Goal: Task Accomplishment & Management: Use online tool/utility

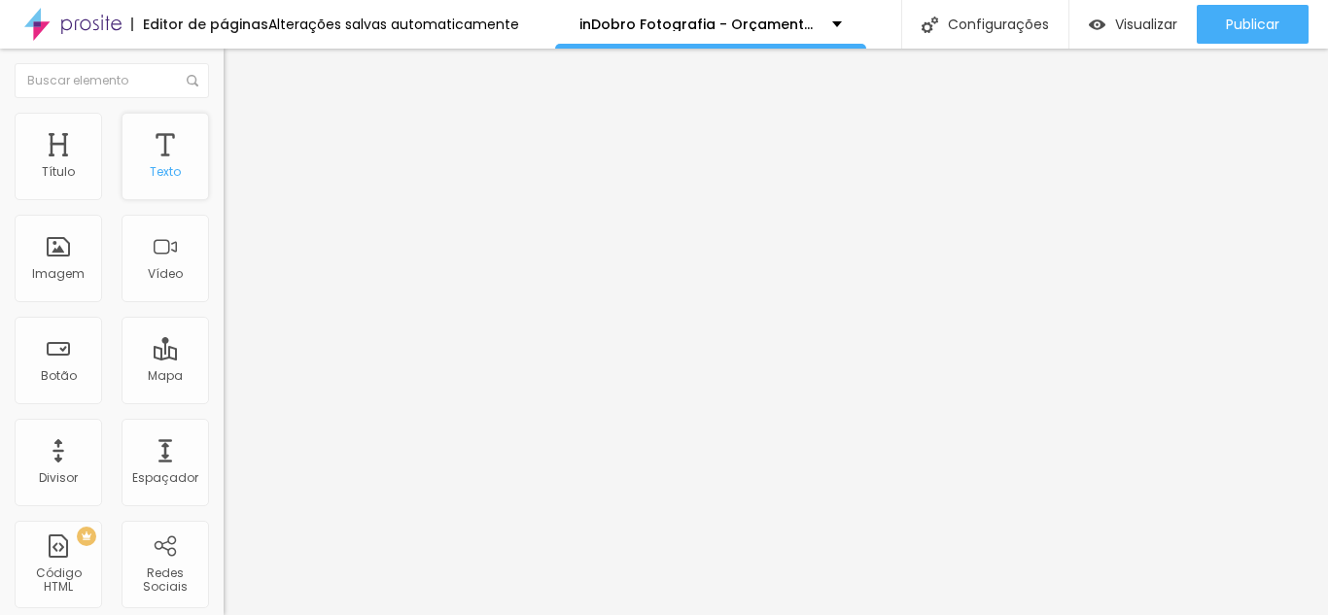
click at [157, 161] on div "Texto" at bounding box center [164, 156] width 87 height 87
click at [238, 74] on img "button" at bounding box center [246, 71] width 16 height 16
click at [238, 68] on img "button" at bounding box center [246, 71] width 16 height 16
click at [238, 70] on img "button" at bounding box center [246, 71] width 16 height 16
click at [224, 493] on div "Editar Espaçador Conteúdo Avançado 437 px Tamanho" at bounding box center [336, 332] width 224 height 567
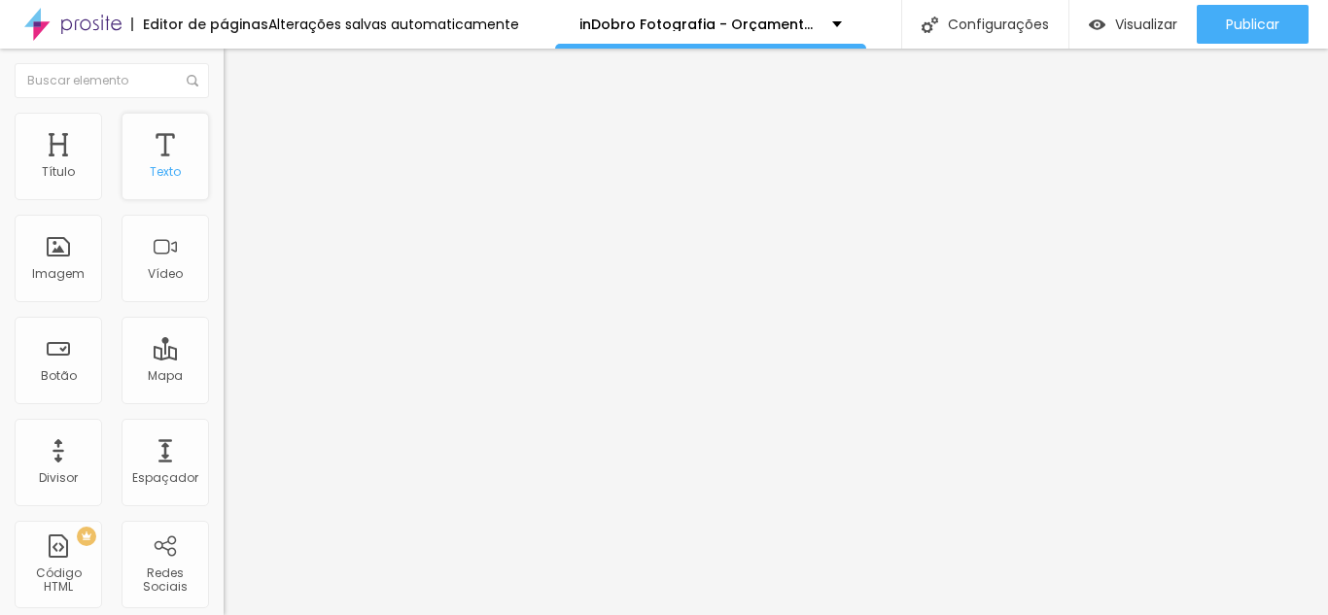
click at [153, 171] on div "Texto" at bounding box center [165, 172] width 31 height 14
click at [134, 150] on div "Texto" at bounding box center [164, 156] width 87 height 87
click at [233, 179] on icon "button" at bounding box center [237, 175] width 8 height 8
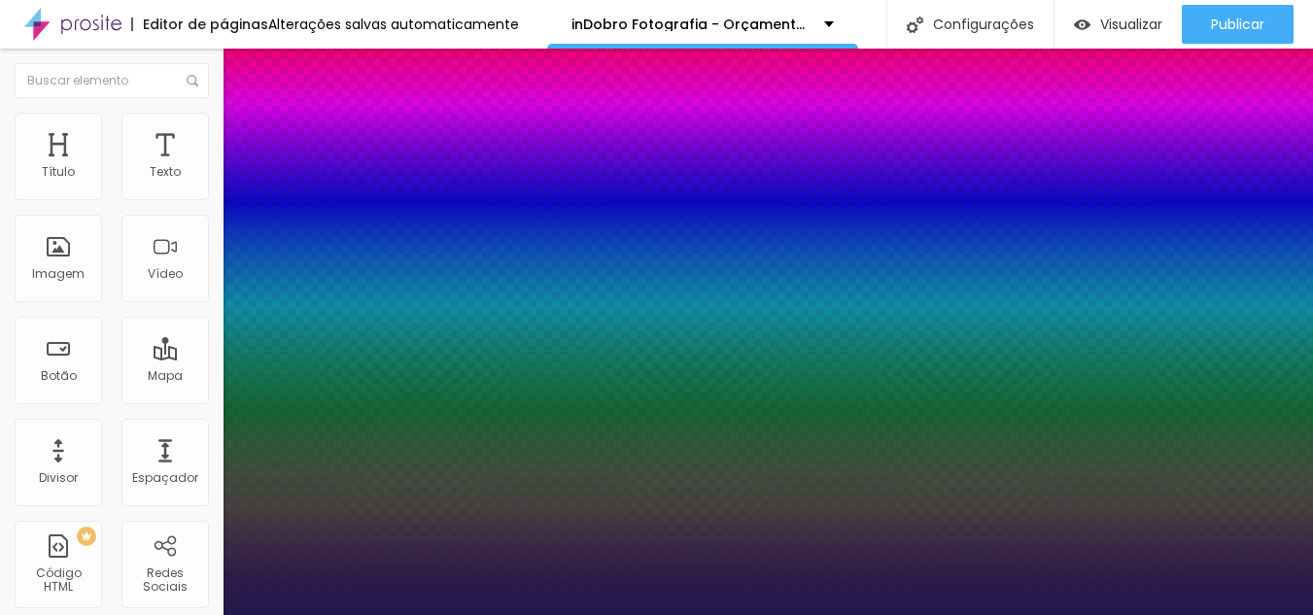
type input "1"
select select "CinzelDecorative-Regular"
type input "1"
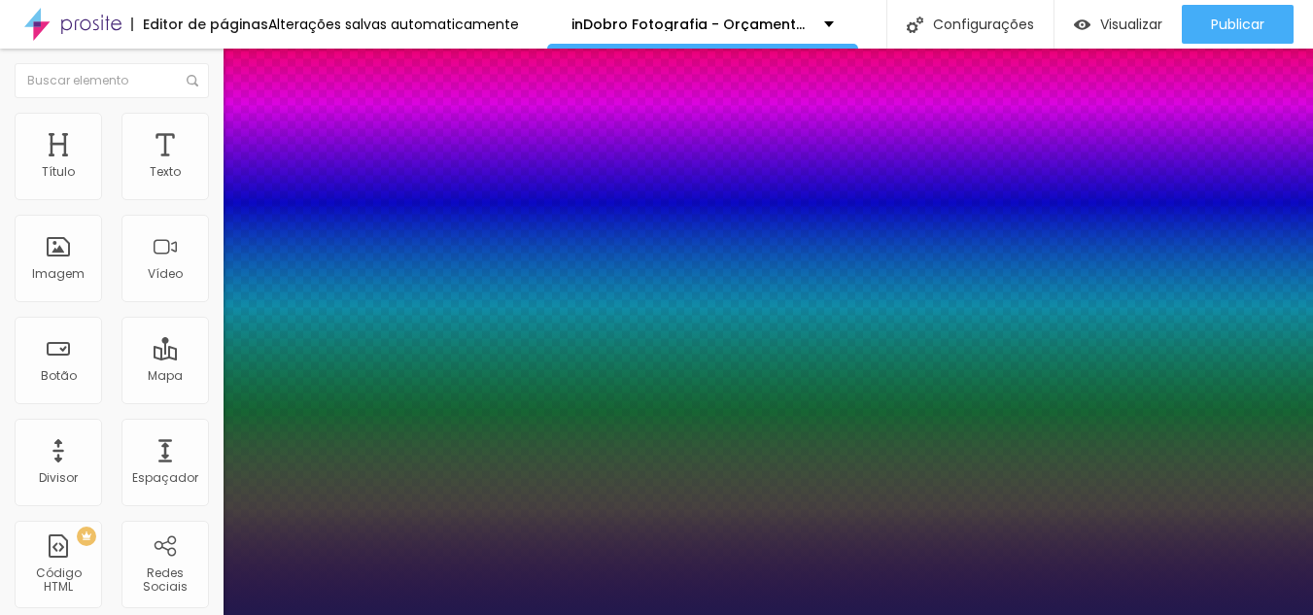
click at [147, 614] on div at bounding box center [656, 615] width 1313 height 0
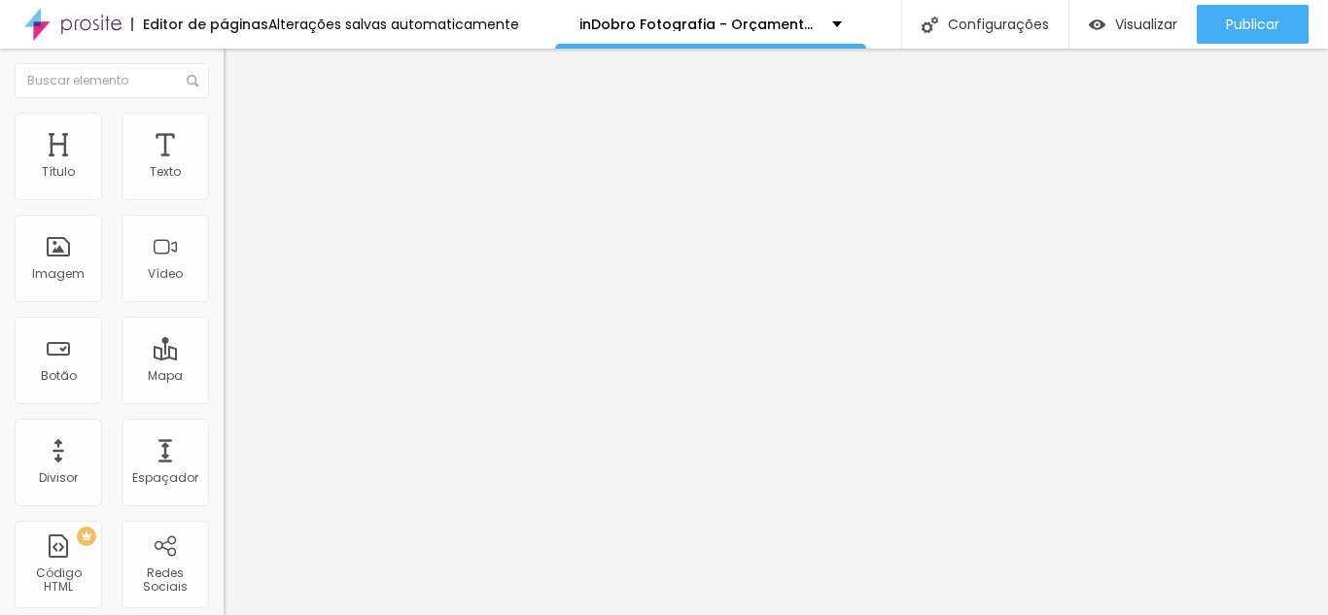
click at [241, 130] on span "Avançado" at bounding box center [273, 126] width 64 height 17
click at [224, 113] on li "Estilo" at bounding box center [336, 102] width 224 height 19
click at [224, 58] on button "Editar Texto" at bounding box center [336, 71] width 224 height 45
click at [238, 67] on img "button" at bounding box center [246, 71] width 16 height 16
click at [238, 76] on img "button" at bounding box center [246, 71] width 16 height 16
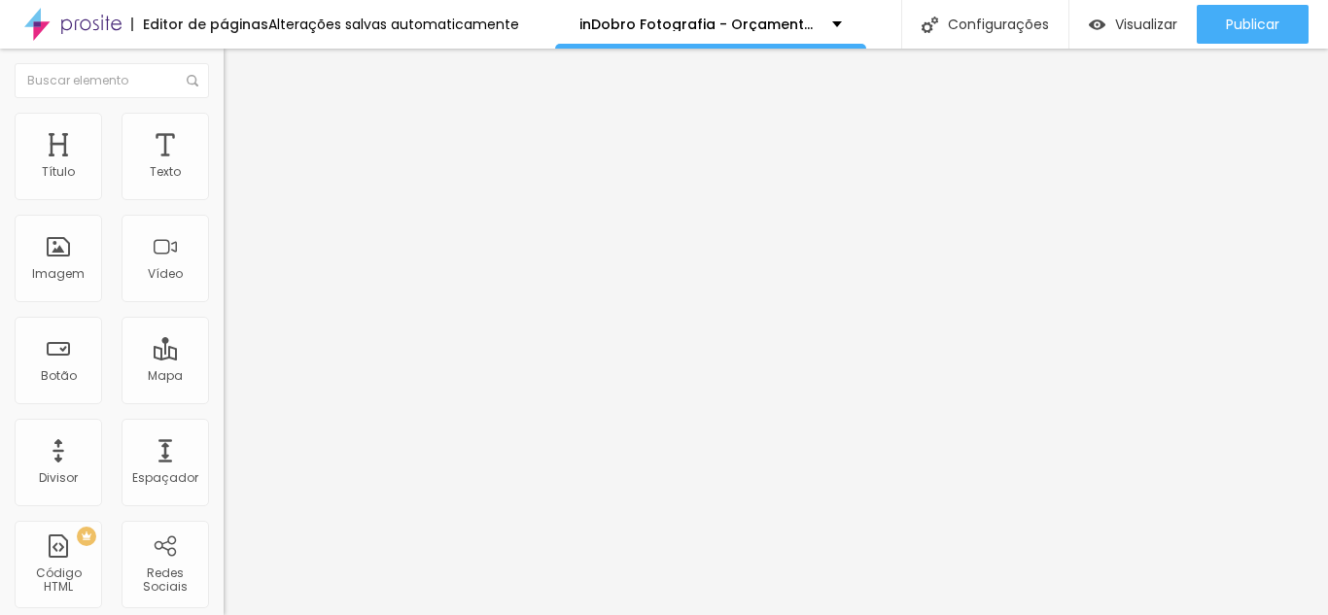
click at [241, 132] on span "Avançado" at bounding box center [273, 126] width 64 height 17
click at [241, 137] on span "Avançado" at bounding box center [273, 145] width 64 height 17
click at [241, 134] on span "Estilo" at bounding box center [256, 126] width 30 height 17
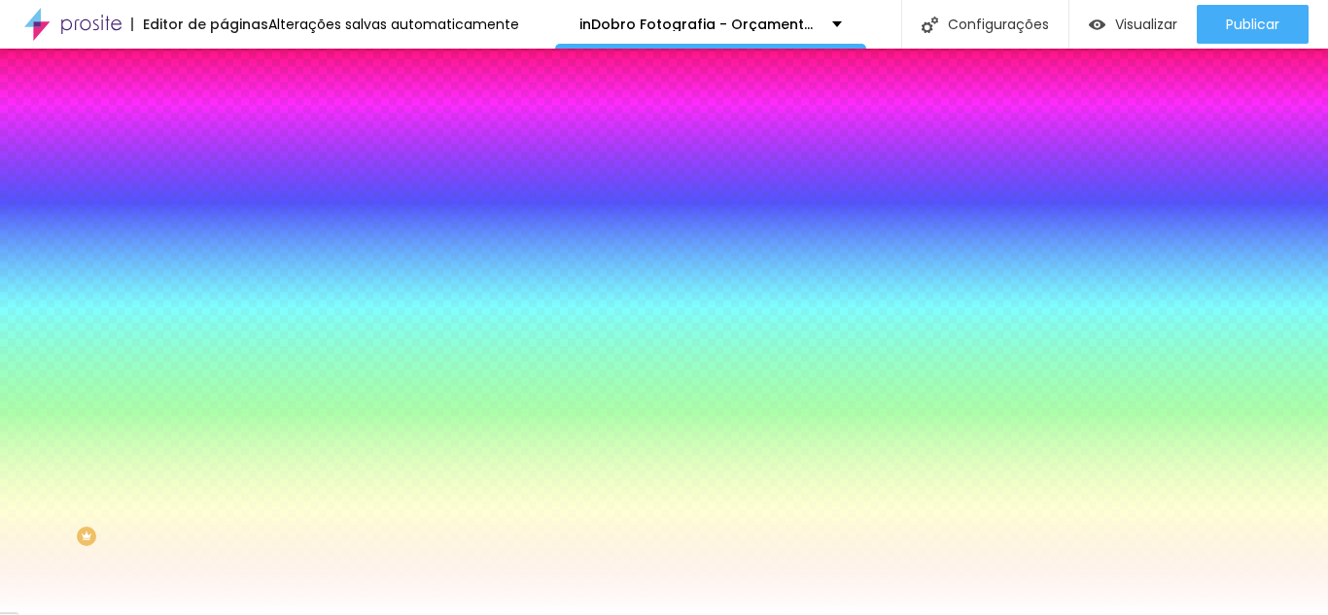
click at [241, 137] on span "Avançado" at bounding box center [273, 145] width 64 height 17
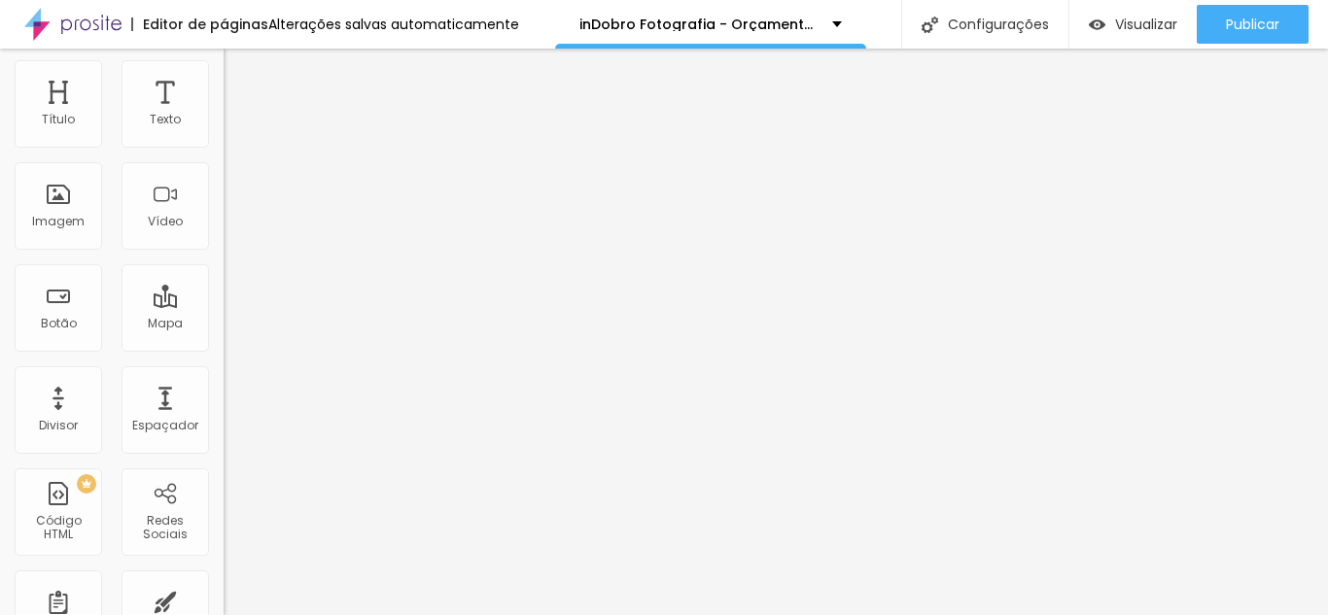
scroll to position [81, 0]
